Goal: Navigation & Orientation: Find specific page/section

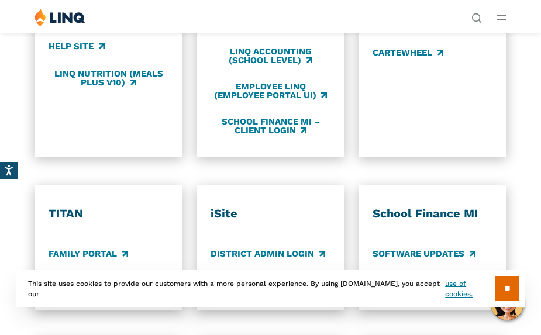
scroll to position [527, 0]
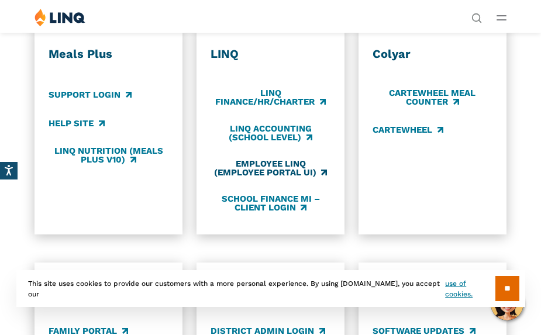
click at [267, 167] on link "Employee LINQ (Employee Portal UI)" at bounding box center [270, 168] width 119 height 19
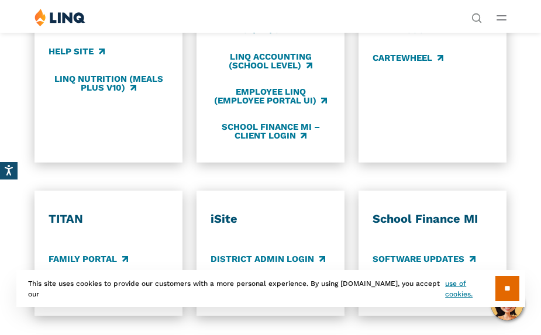
scroll to position [585, 0]
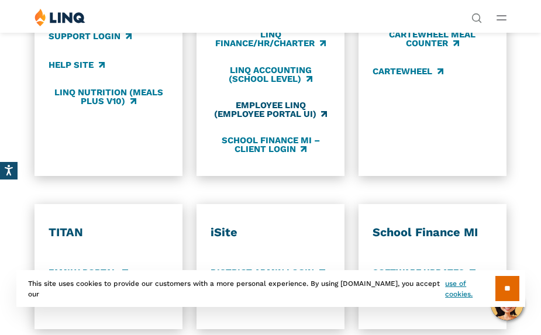
click at [282, 109] on link "Employee LINQ (Employee Portal UI)" at bounding box center [270, 109] width 119 height 19
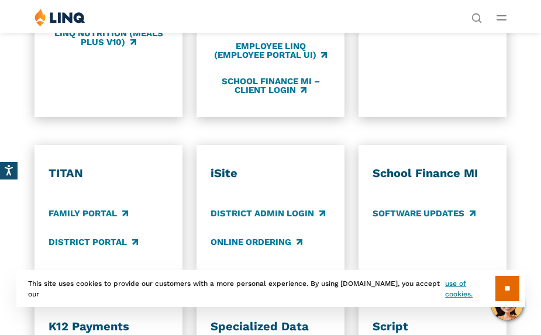
scroll to position [644, 0]
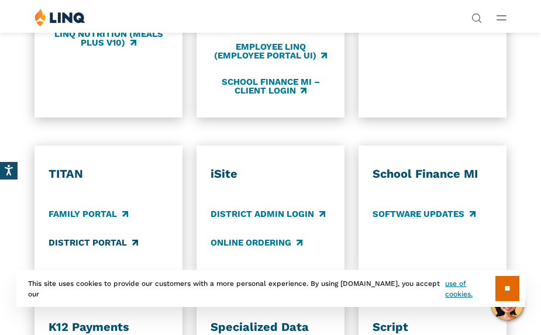
click at [87, 236] on link "District Portal" at bounding box center [93, 242] width 89 height 13
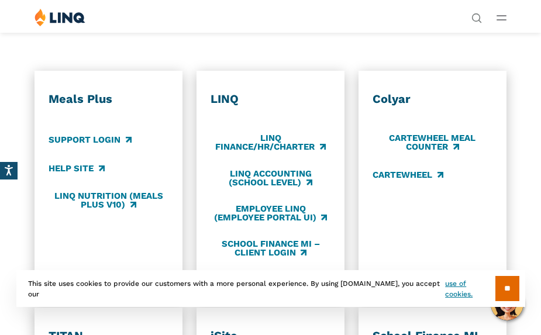
scroll to position [468, 0]
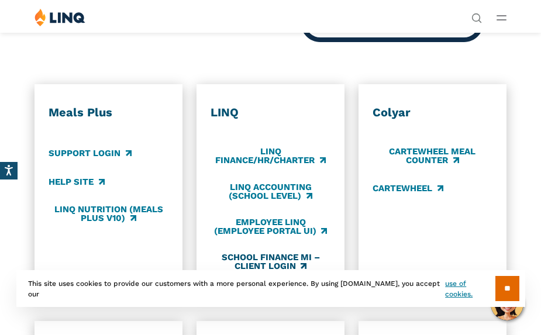
click at [272, 259] on link "School Finance MI – Client Login" at bounding box center [270, 261] width 119 height 19
